Goal: Task Accomplishment & Management: Complete application form

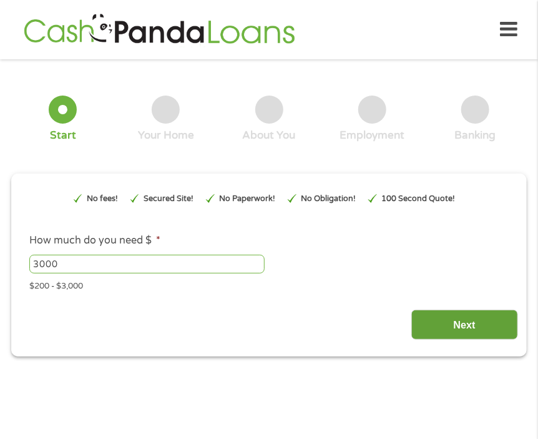
click at [462, 325] on input "Next" at bounding box center [465, 325] width 107 height 31
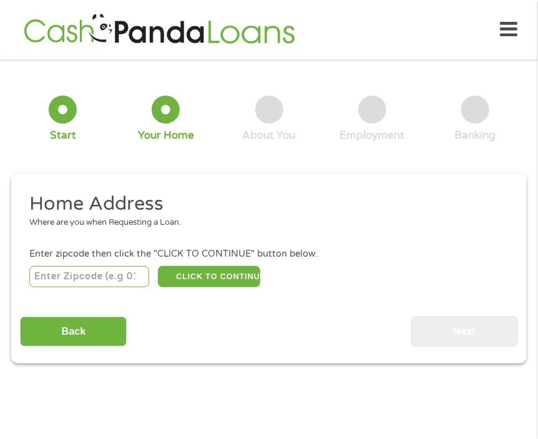
scroll to position [6, 0]
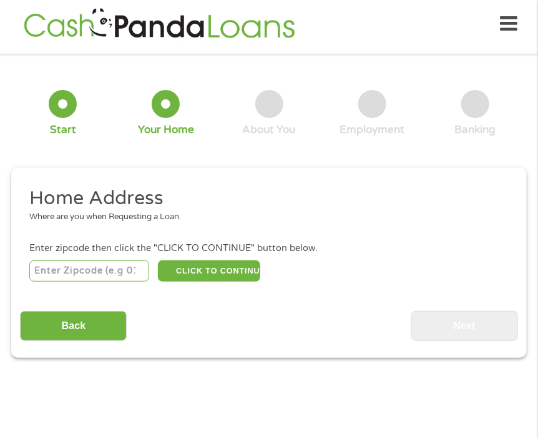
click at [77, 272] on input "number" at bounding box center [89, 270] width 120 height 21
type input "53188"
click at [196, 265] on button "CLICK TO CONTINUE" at bounding box center [209, 270] width 102 height 21
type input "53188"
type input "Waukesha"
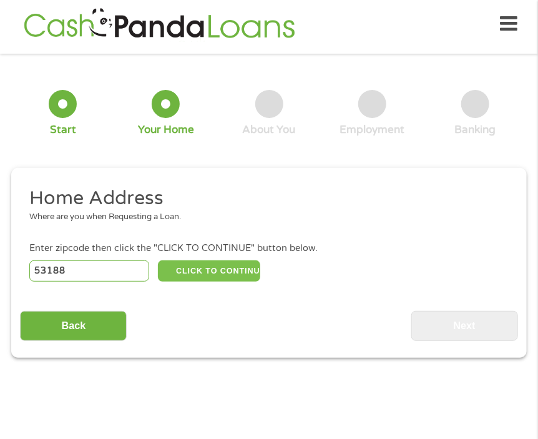
select select "[US_STATE]"
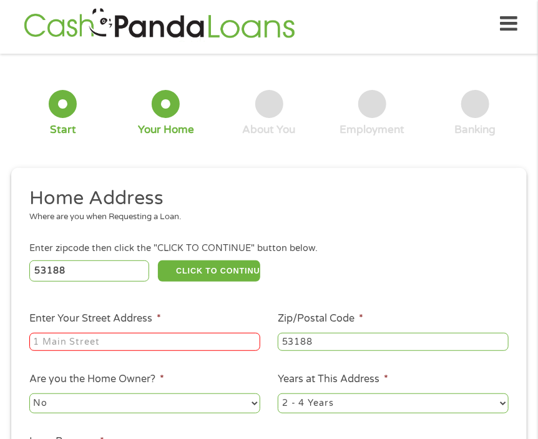
click at [88, 344] on input "Enter Your Street Address *" at bounding box center [144, 342] width 231 height 19
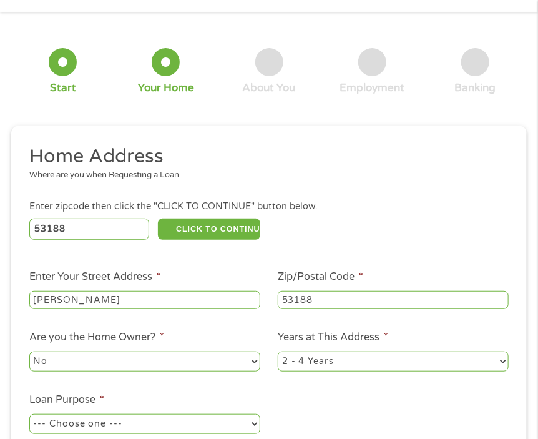
scroll to position [68, 0]
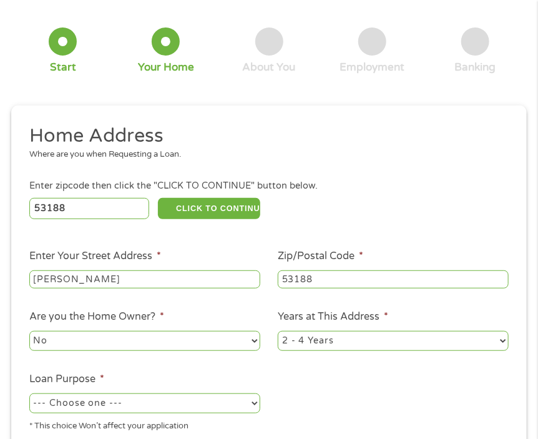
drag, startPoint x: 90, startPoint y: 281, endPoint x: 14, endPoint y: 289, distance: 76.6
click at [15, 290] on div "This field is hidden when viewing the form gclid This field is hidden when view…" at bounding box center [269, 306] width 516 height 400
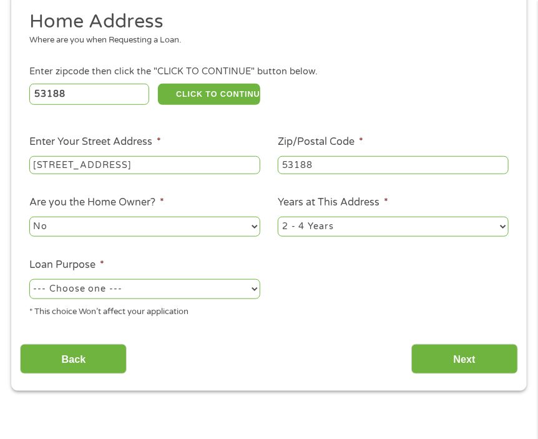
scroll to position [193, 0]
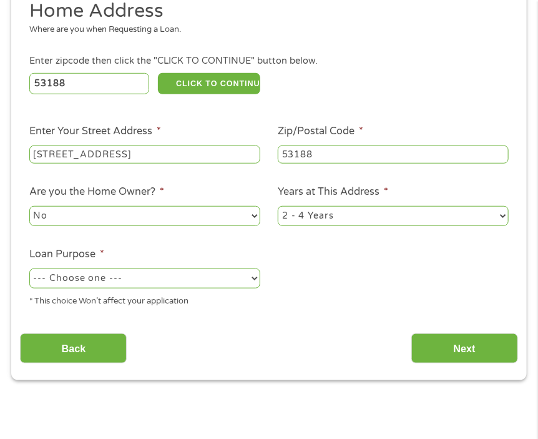
type input "[STREET_ADDRESS]"
click at [184, 278] on select "--- Choose one --- Pay Bills Debt Consolidation Home Improvement Major Purchase…" at bounding box center [144, 279] width 231 height 20
select select "other"
click at [29, 270] on select "--- Choose one --- Pay Bills Debt Consolidation Home Improvement Major Purchase…" at bounding box center [144, 279] width 231 height 20
click at [360, 217] on select "1 Year or less 1 - 2 Years 2 - 4 Years Over 4 Years" at bounding box center [393, 216] width 231 height 20
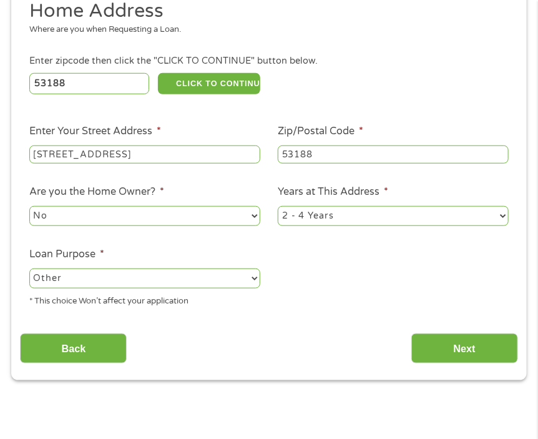
select select "60months"
click at [278, 207] on select "1 Year or less 1 - 2 Years 2 - 4 Years Over 4 Years" at bounding box center [393, 216] width 231 height 20
click at [440, 348] on input "Next" at bounding box center [465, 349] width 107 height 31
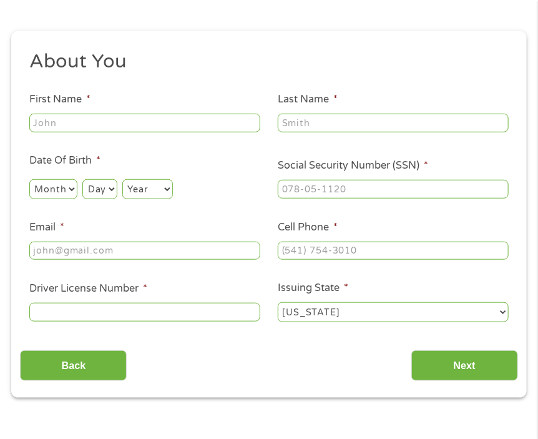
scroll to position [6, 0]
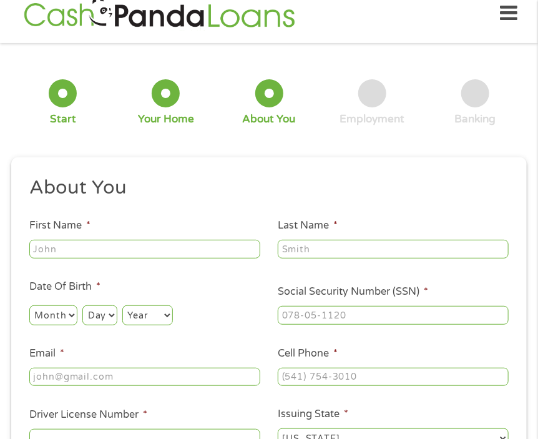
click at [490, 349] on ul "About You This field is hidden when viewing the form Title * --- Choose one ---…" at bounding box center [269, 318] width 498 height 284
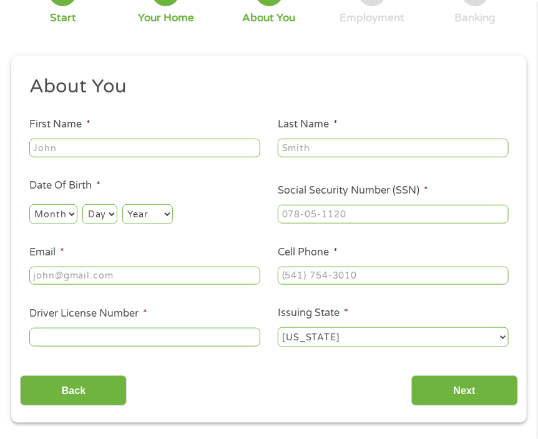
scroll to position [131, 0]
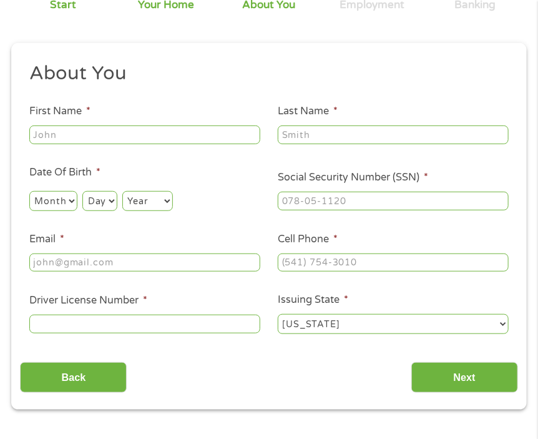
click at [129, 141] on input "First Name *" at bounding box center [144, 135] width 231 height 19
type input "[PERSON_NAME]"
click at [337, 140] on input "Last Name *" at bounding box center [393, 135] width 231 height 19
type input "[PERSON_NAME]"
click at [67, 202] on select "Month 1 2 3 4 5 6 7 8 9 10 11 12" at bounding box center [53, 201] width 48 height 20
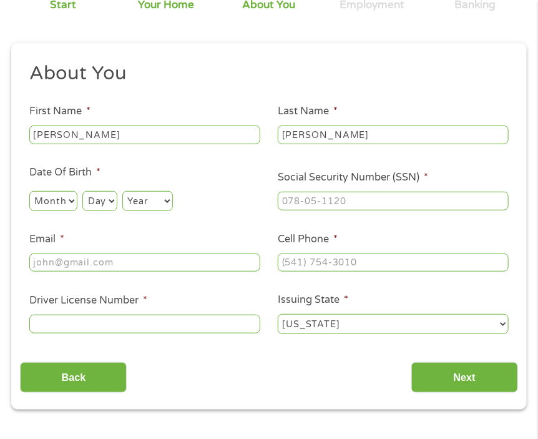
select select "11"
click at [29, 192] on select "Month 1 2 3 4 5 6 7 8 9 10 11 12" at bounding box center [53, 201] width 48 height 20
click at [106, 198] on select "Day 1 2 3 4 5 6 7 8 9 10 11 12 13 14 15 16 17 18 19 20 21 22 23 24 25 26 27 28 …" at bounding box center [99, 201] width 34 height 20
select select "1"
click at [82, 192] on select "Day 1 2 3 4 5 6 7 8 9 10 11 12 13 14 15 16 17 18 19 20 21 22 23 24 25 26 27 28 …" at bounding box center [99, 201] width 34 height 20
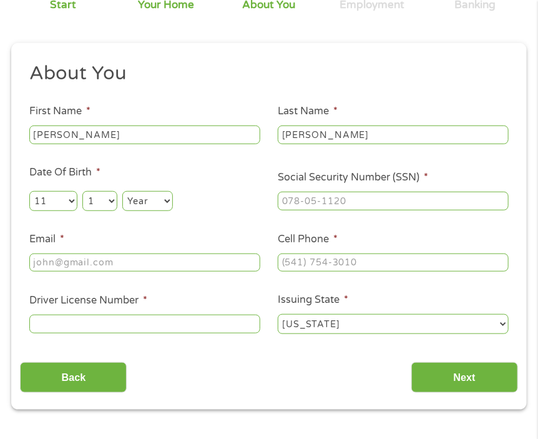
click at [168, 197] on select "Year [DATE] 2006 2005 2004 2003 2002 2001 2000 1999 1998 1997 1996 1995 1994 19…" at bounding box center [147, 201] width 51 height 20
select select "1985"
click at [123, 192] on select "Year [DATE] 2006 2005 2004 2003 2002 2001 2000 1999 1998 1997 1996 1995 1994 19…" at bounding box center [147, 201] width 51 height 20
click at [315, 202] on input "___-__-____" at bounding box center [393, 201] width 231 height 19
type input "433-73-1050"
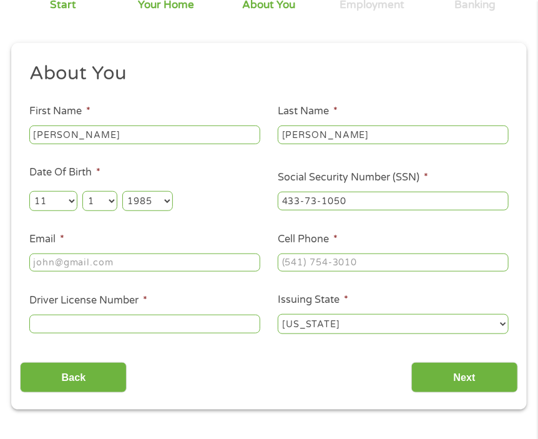
click at [76, 267] on input "Email *" at bounding box center [144, 263] width 231 height 19
type input "[EMAIL_ADDRESS][DOMAIN_NAME]"
click at [329, 262] on input "(___) ___-____" at bounding box center [393, 263] width 231 height 19
type input "(___) ___-5049"
type input "(7__) ___-____"
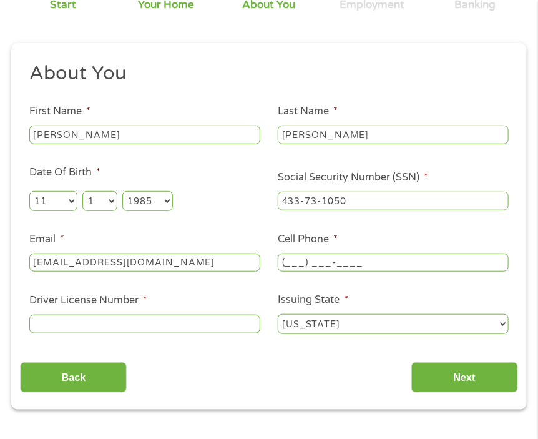
click at [282, 263] on input "(___) ___-____" at bounding box center [393, 263] width 231 height 19
type input "[PHONE_NUMBER]"
click at [89, 324] on input "Driver License Number *" at bounding box center [144, 324] width 231 height 19
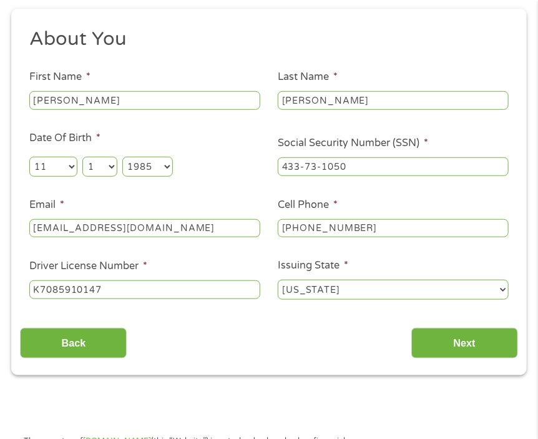
scroll to position [193, 0]
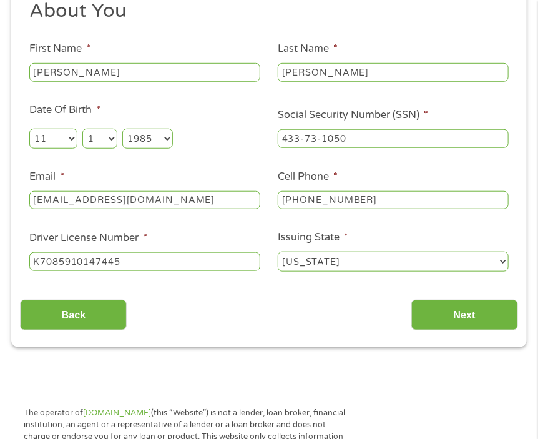
type input "K7085910147445"
click at [352, 308] on div "Back Next" at bounding box center [269, 310] width 498 height 39
click at [437, 310] on input "Next" at bounding box center [465, 315] width 107 height 31
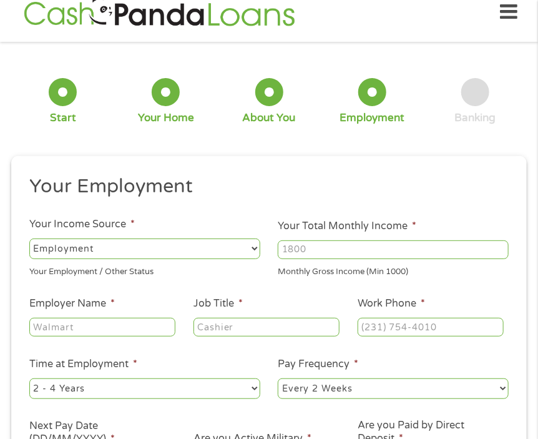
scroll to position [6, 0]
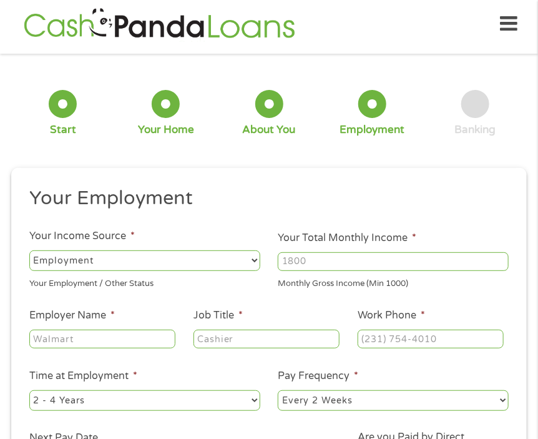
click at [300, 258] on input "Your Total Monthly Income *" at bounding box center [393, 261] width 231 height 19
type input "6800"
click at [79, 345] on input "Employer Name *" at bounding box center [102, 339] width 146 height 19
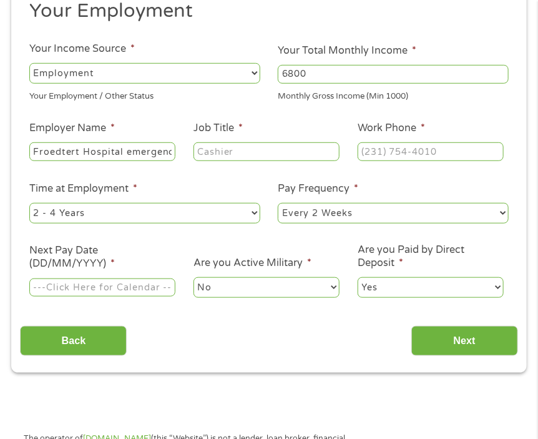
scroll to position [0, 6]
type input "Froedtert Hospital emergency"
click at [227, 153] on input "Job Title *" at bounding box center [267, 151] width 146 height 19
type input "manager"
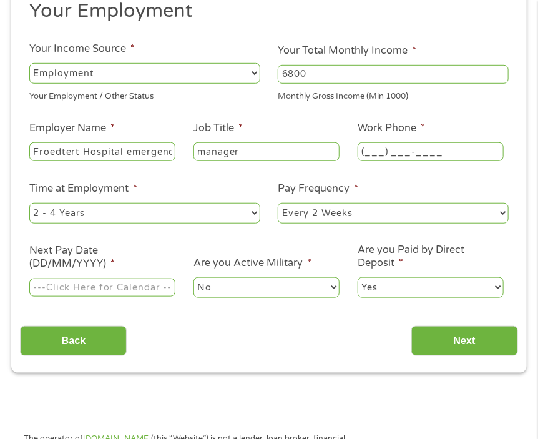
click at [386, 148] on input "(___) ___-____" at bounding box center [431, 151] width 146 height 19
type input "[PHONE_NUMBER]"
click at [102, 290] on input "Next Pay Date (DD/MM/YYYY) *" at bounding box center [102, 288] width 146 height 19
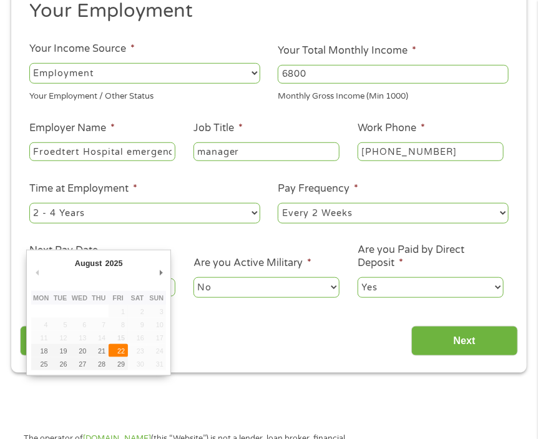
type input "[DATE]"
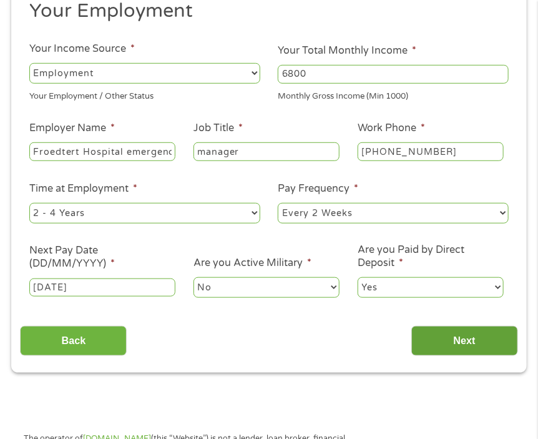
click at [447, 348] on input "Next" at bounding box center [465, 341] width 107 height 31
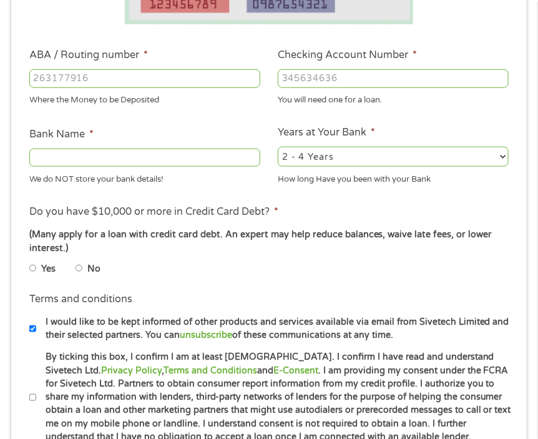
scroll to position [318, 0]
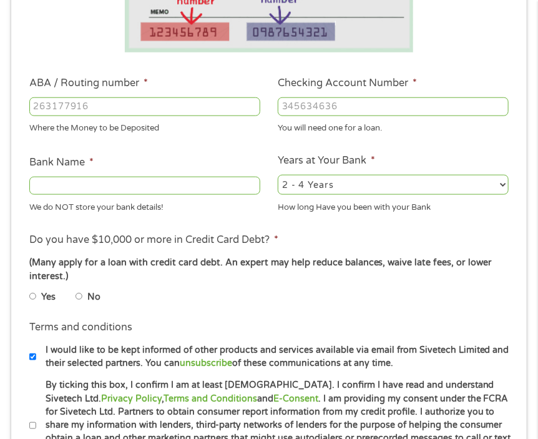
click at [117, 102] on input "ABA / Routing number *" at bounding box center [144, 106] width 231 height 19
type input "114909013"
type input "COMPASS BANK"
type input "114909013"
drag, startPoint x: 356, startPoint y: 109, endPoint x: 350, endPoint y: 117, distance: 9.9
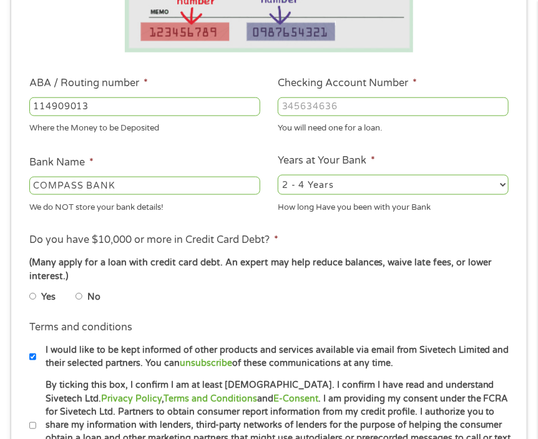
click at [352, 115] on input "Checking Account Number *" at bounding box center [393, 106] width 231 height 19
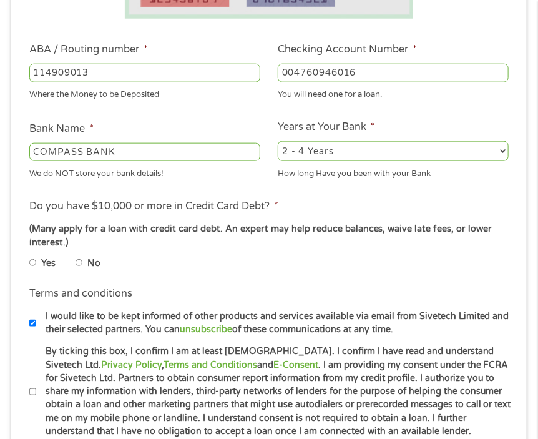
scroll to position [380, 0]
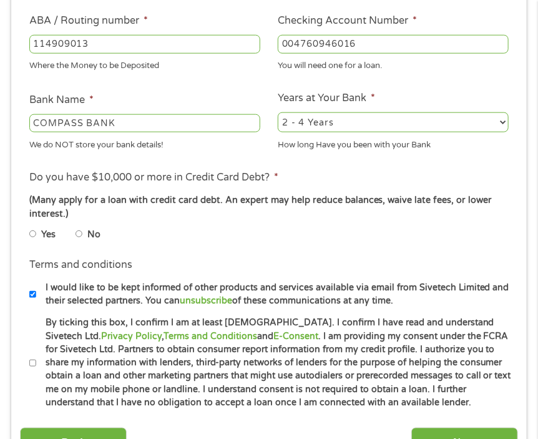
type input "004760946016"
click at [81, 232] on input "No" at bounding box center [79, 234] width 7 height 15
radio input "true"
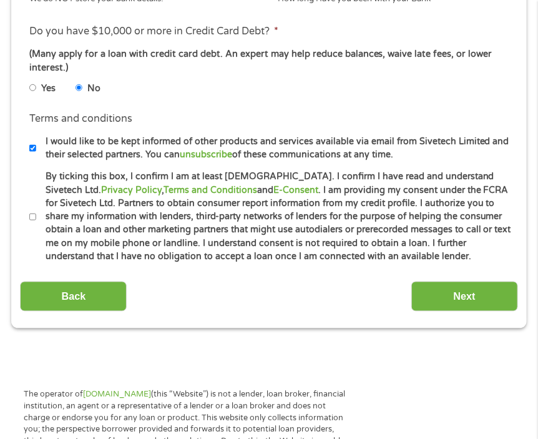
scroll to position [568, 0]
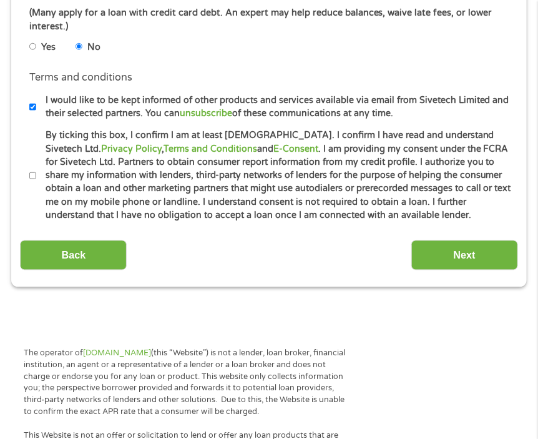
click at [39, 182] on label "By ticking this box, I confirm I am at least [DEMOGRAPHIC_DATA]. I confirm I ha…" at bounding box center [275, 175] width 479 height 93
click at [37, 182] on input "By ticking this box, I confirm I am at least [DEMOGRAPHIC_DATA]. I confirm I ha…" at bounding box center [32, 176] width 7 height 15
checkbox input "true"
click at [436, 245] on input "Next" at bounding box center [465, 255] width 107 height 31
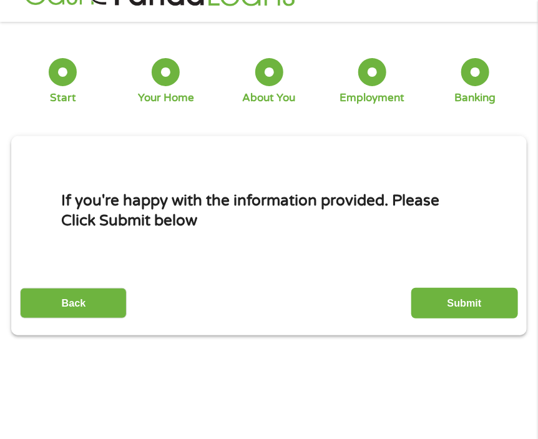
scroll to position [6, 0]
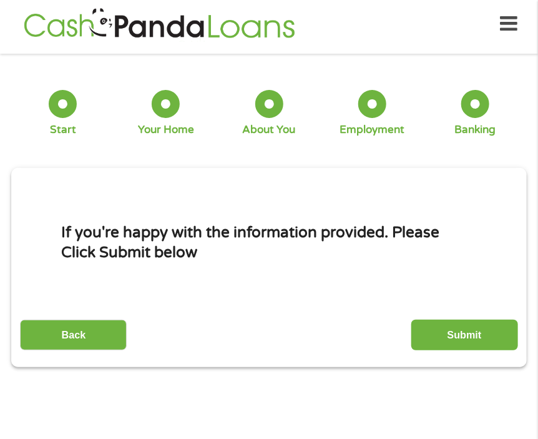
click at [444, 337] on input "Submit" at bounding box center [465, 335] width 107 height 31
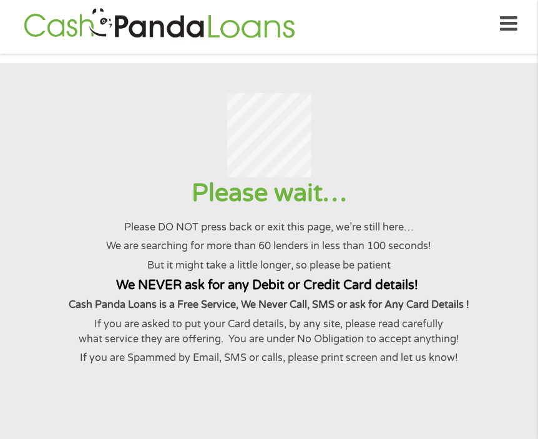
scroll to position [0, 0]
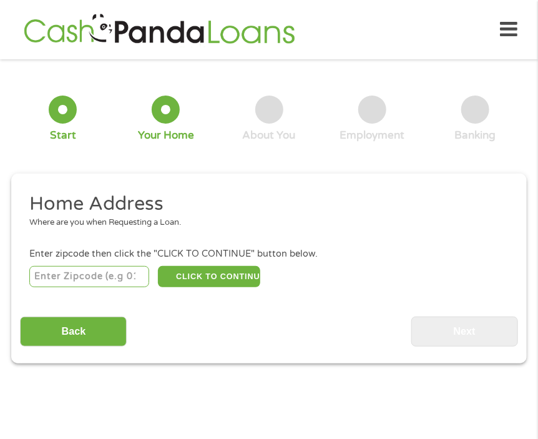
scroll to position [6, 0]
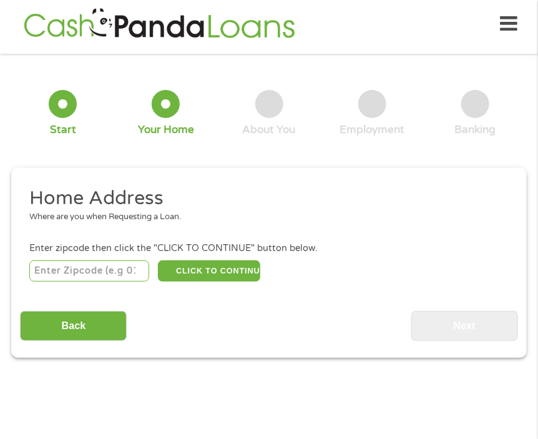
click at [86, 267] on input "number" at bounding box center [89, 270] width 120 height 21
click at [47, 273] on input "number" at bounding box center [89, 270] width 120 height 21
type input "53188"
click at [222, 267] on button "CLICK TO CONTINUE" at bounding box center [209, 270] width 102 height 21
type input "53188"
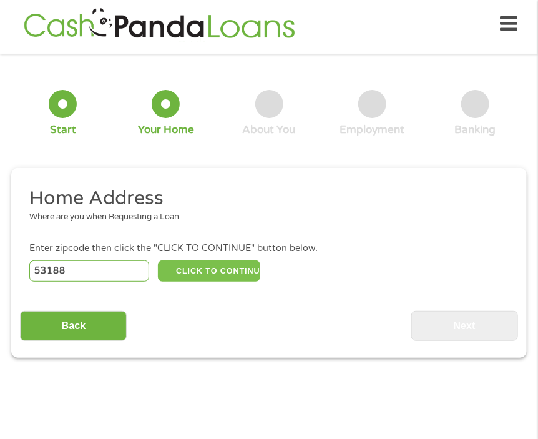
type input "Waukesha"
select select "[US_STATE]"
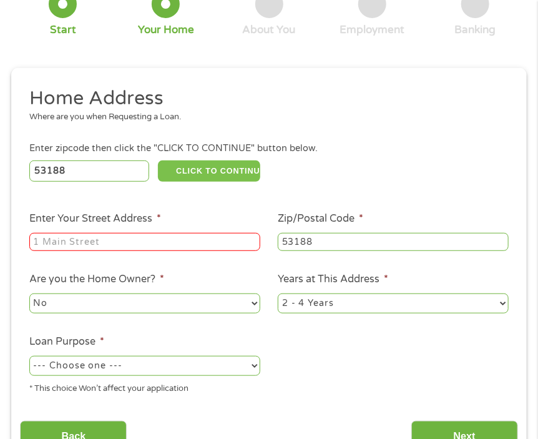
scroll to position [131, 0]
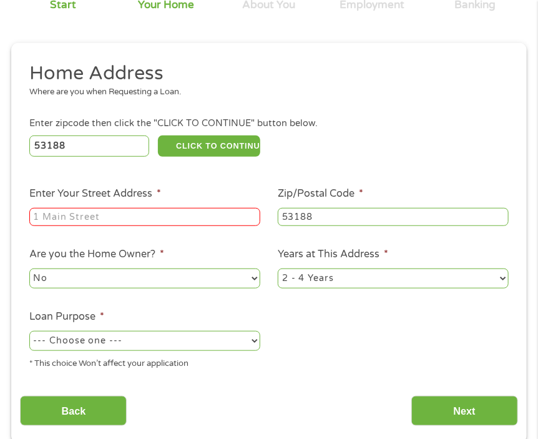
click at [102, 222] on input "Enter Your Street Address *" at bounding box center [144, 217] width 231 height 19
click at [107, 225] on input "Enter Your Street Address *" at bounding box center [144, 217] width 231 height 19
click at [96, 219] on input "Enter Your Street Address *" at bounding box center [144, 217] width 231 height 19
drag, startPoint x: 96, startPoint y: 218, endPoint x: 5, endPoint y: 183, distance: 97.1
click at [95, 218] on input "Enter Your Street Address *" at bounding box center [144, 217] width 231 height 19
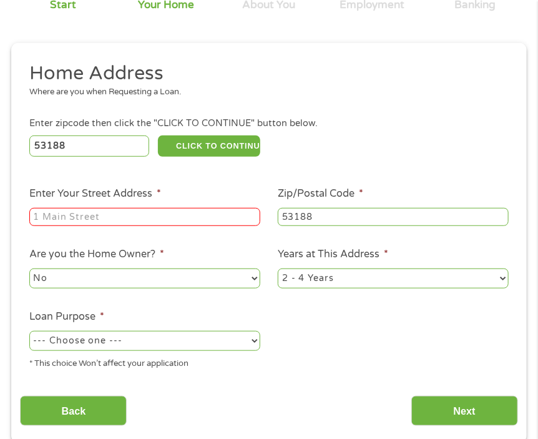
click at [80, 221] on input "Enter Your Street Address *" at bounding box center [144, 217] width 231 height 19
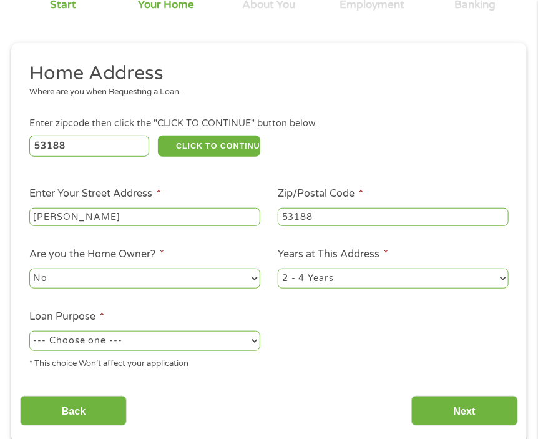
drag, startPoint x: 89, startPoint y: 213, endPoint x: 29, endPoint y: 216, distance: 59.4
click at [29, 216] on input "[PERSON_NAME]" at bounding box center [144, 217] width 231 height 19
type input "[STREET_ADDRESS]"
